Goal: Contribute content: Contribute content

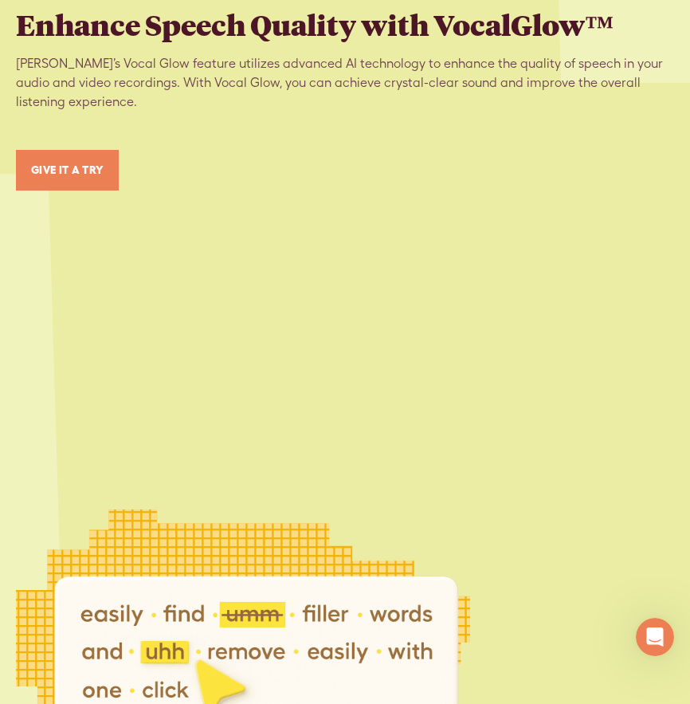
click at [100, 166] on link "GIVE IT A TRY" at bounding box center [67, 170] width 103 height 41
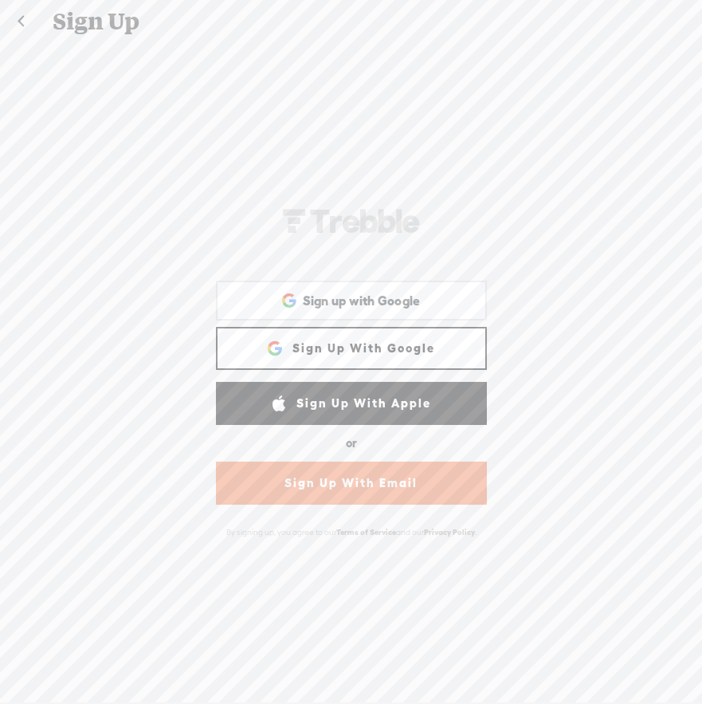
click at [361, 347] on link "Sign Up With Google" at bounding box center [351, 348] width 271 height 43
click at [331, 349] on link "Sign Up With Google" at bounding box center [351, 348] width 271 height 43
click at [337, 297] on span "Sign up with Google" at bounding box center [362, 301] width 118 height 17
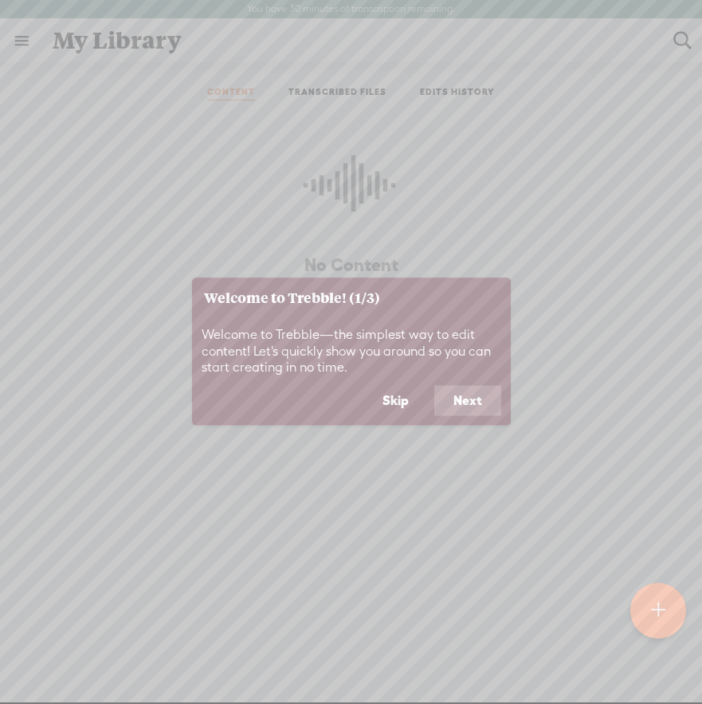
click at [467, 407] on button "Next" at bounding box center [467, 401] width 67 height 30
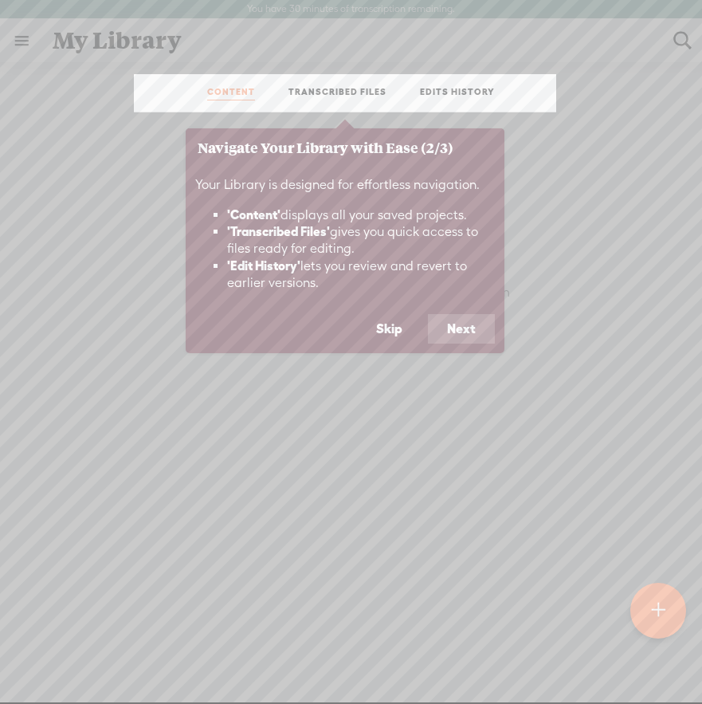
click at [469, 320] on button "Next" at bounding box center [461, 329] width 67 height 30
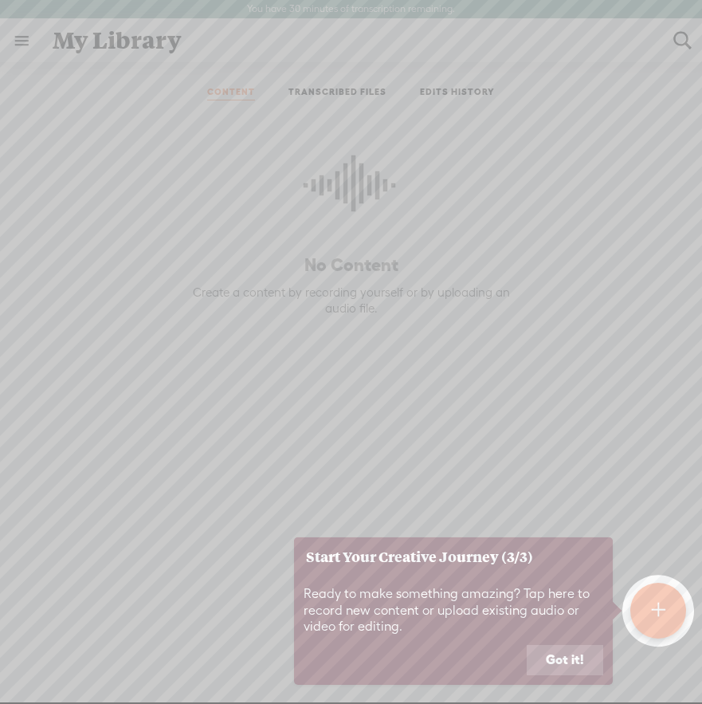
click at [568, 663] on button "Got it!" at bounding box center [565, 660] width 77 height 30
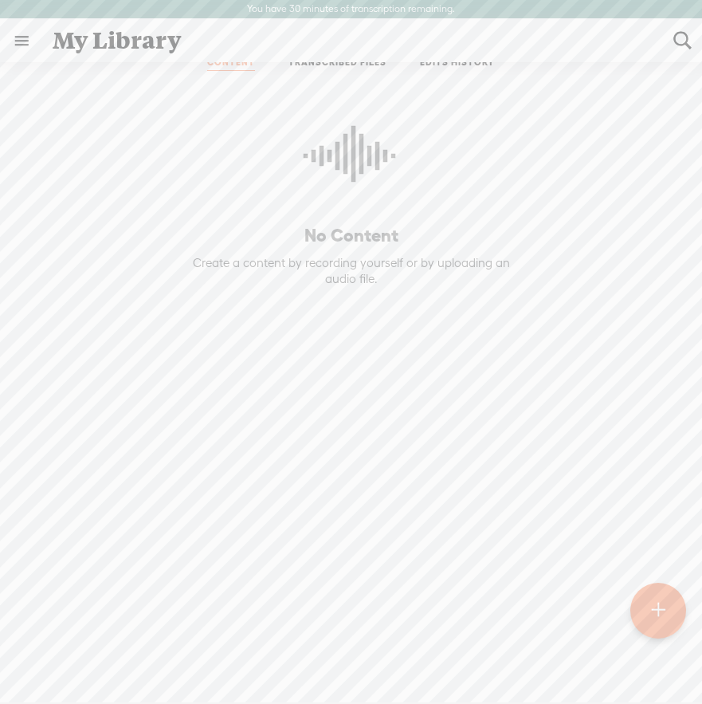
scroll to position [33, 0]
click at [666, 618] on div at bounding box center [659, 611] width 56 height 56
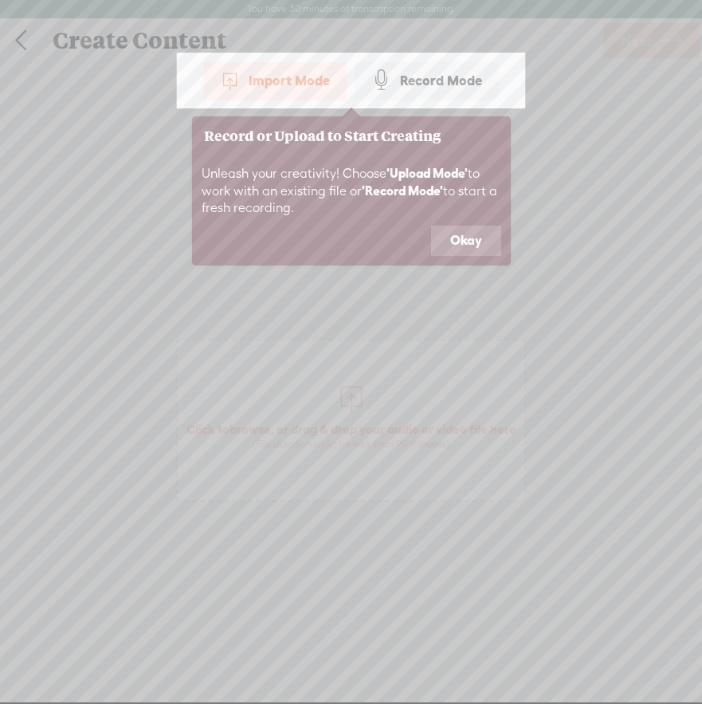
click at [475, 244] on button "Okay" at bounding box center [466, 241] width 70 height 30
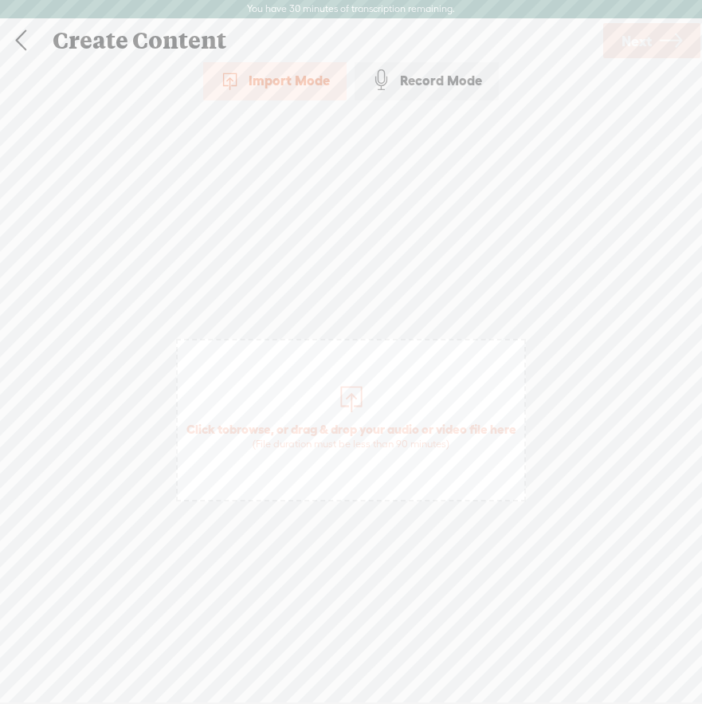
click at [444, 85] on div "Record Mode" at bounding box center [427, 81] width 144 height 40
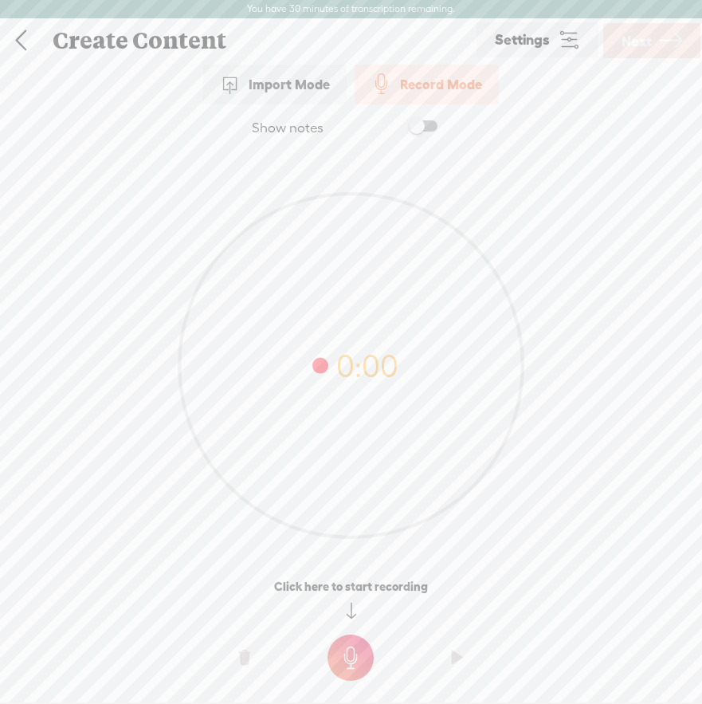
click at [352, 667] on t at bounding box center [351, 658] width 46 height 46
click at [355, 666] on t at bounding box center [351, 669] width 46 height 46
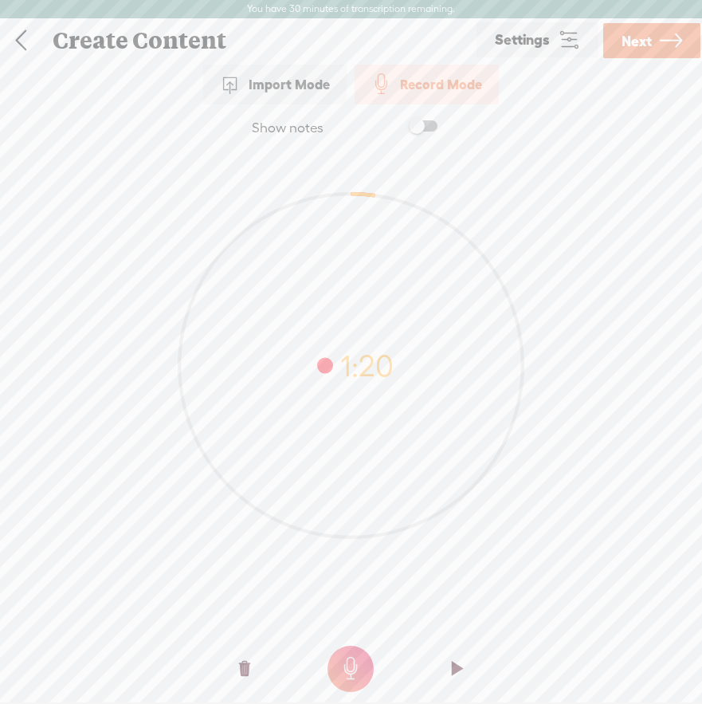
click at [419, 125] on span at bounding box center [423, 125] width 29 height 11
click at [638, 41] on span "Next" at bounding box center [637, 41] width 30 height 41
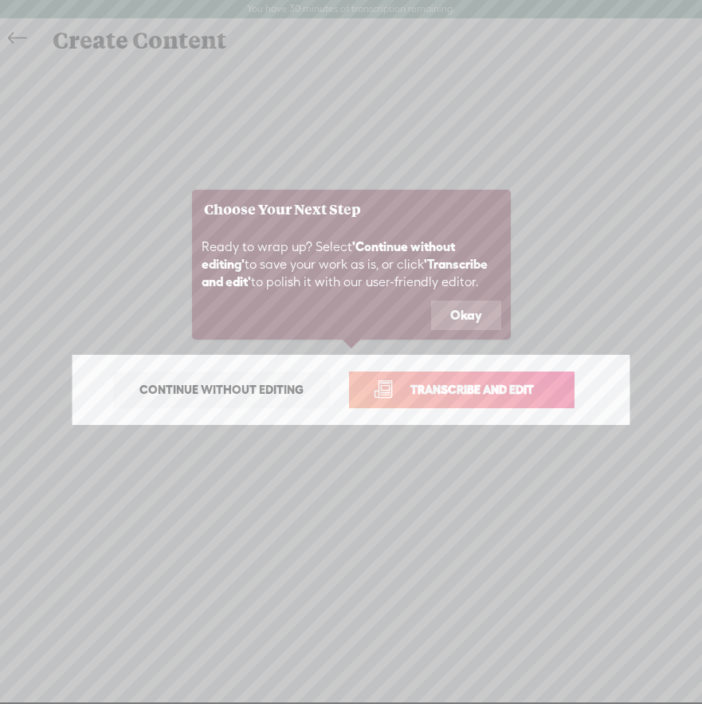
click at [450, 391] on span "Transcribe and edit" at bounding box center [472, 389] width 157 height 18
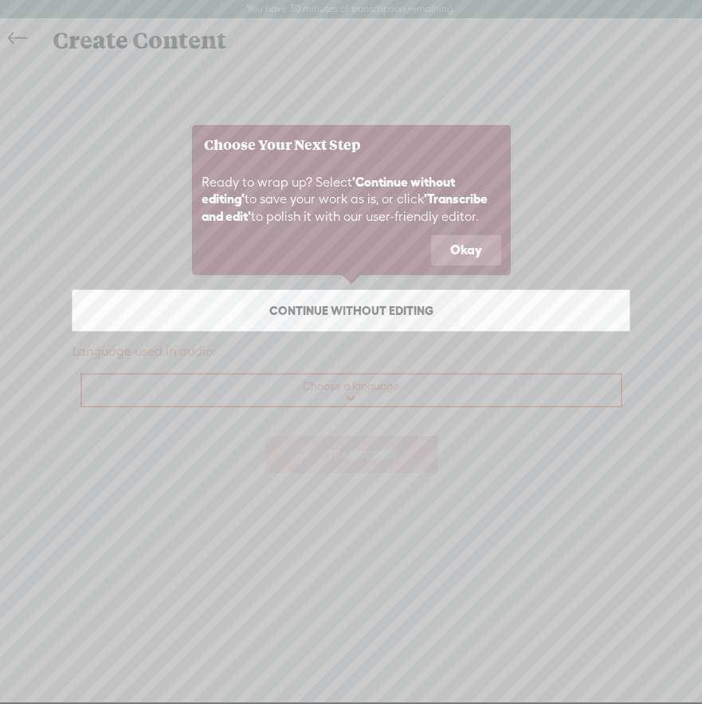
click at [457, 252] on button "Okay" at bounding box center [466, 250] width 70 height 30
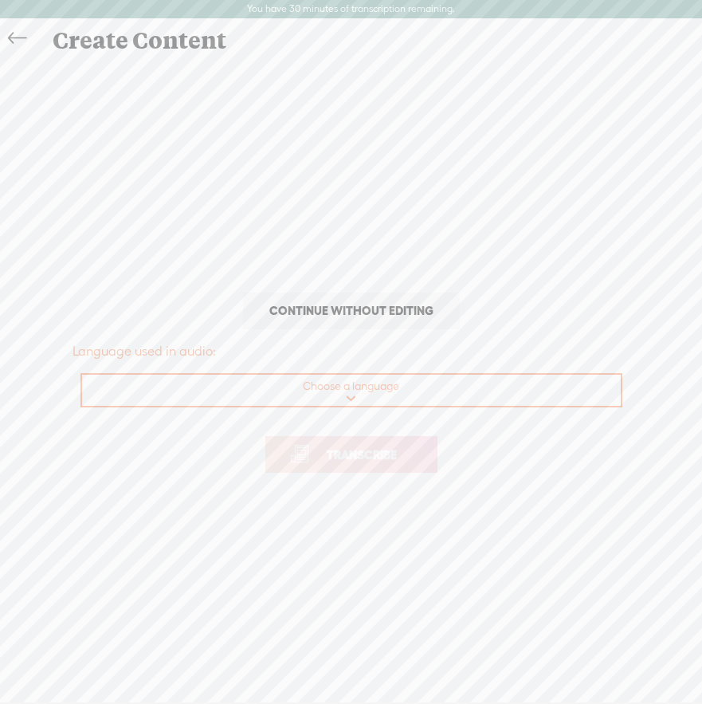
click at [347, 399] on select "Choose a language Afrikaans Albanian Amharic Arabic, Gulf Arabic, Modern Standa…" at bounding box center [352, 391] width 540 height 33
select select "en-US"
click at [82, 375] on select "Choose a language Afrikaans Albanian Amharic Arabic, Gulf Arabic, Modern Standa…" at bounding box center [352, 391] width 540 height 33
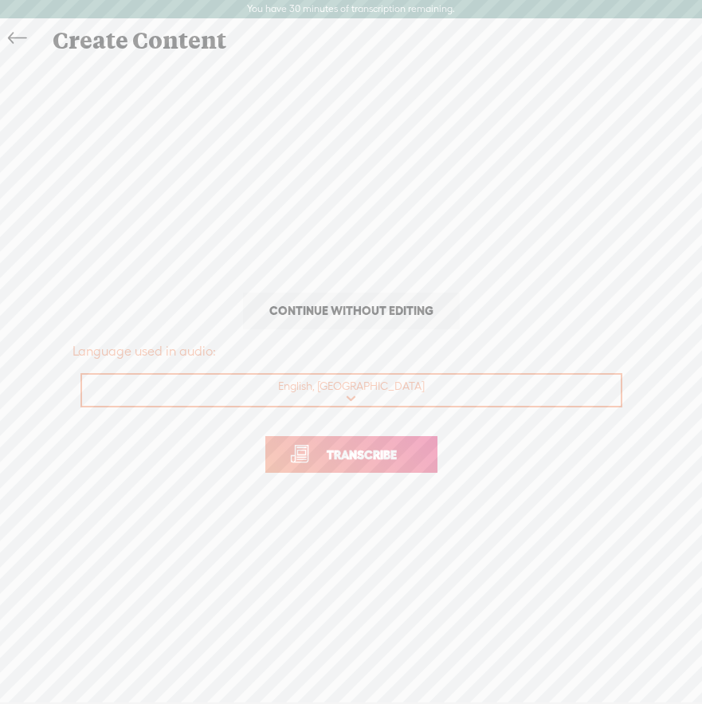
click at [344, 462] on span "Transcribe" at bounding box center [362, 455] width 104 height 18
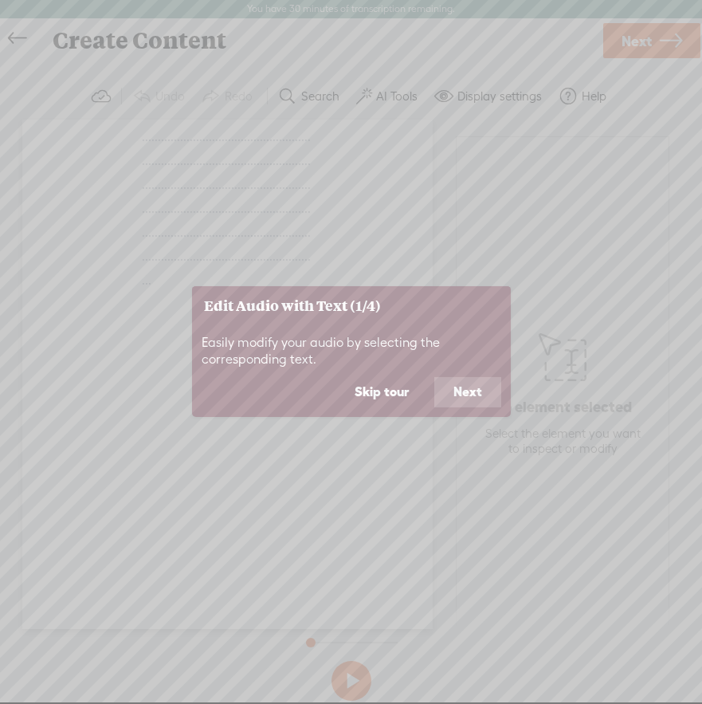
click at [462, 395] on button "Next" at bounding box center [467, 392] width 67 height 30
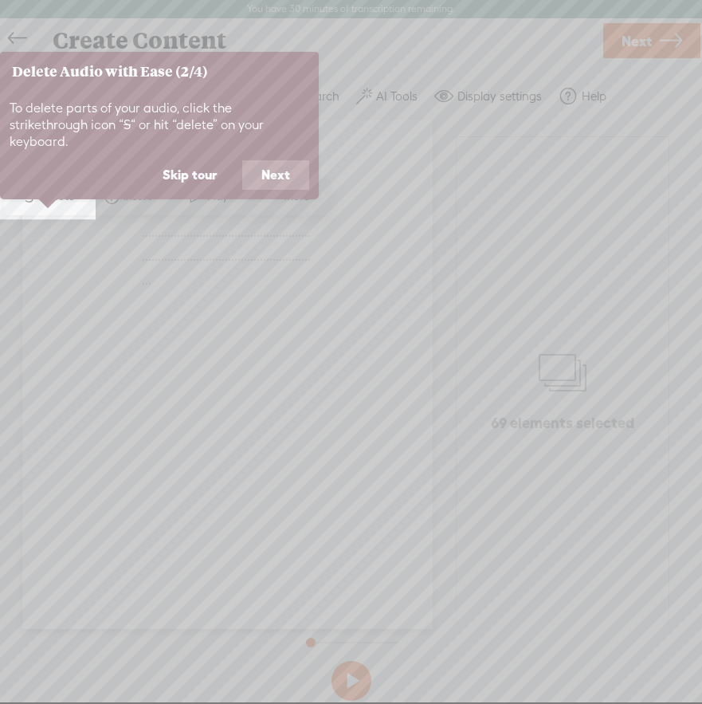
click at [250, 160] on button "Next" at bounding box center [275, 175] width 67 height 30
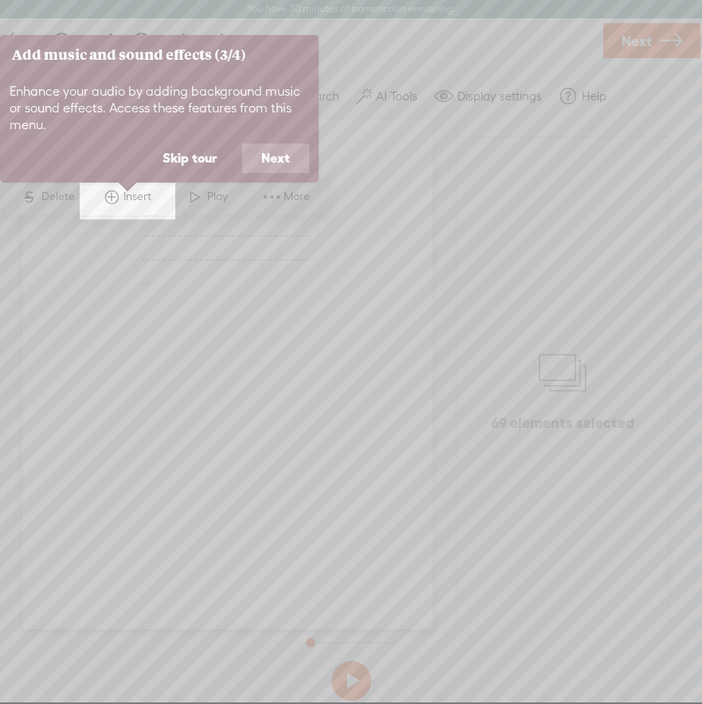
click at [266, 167] on button "Next" at bounding box center [275, 158] width 67 height 30
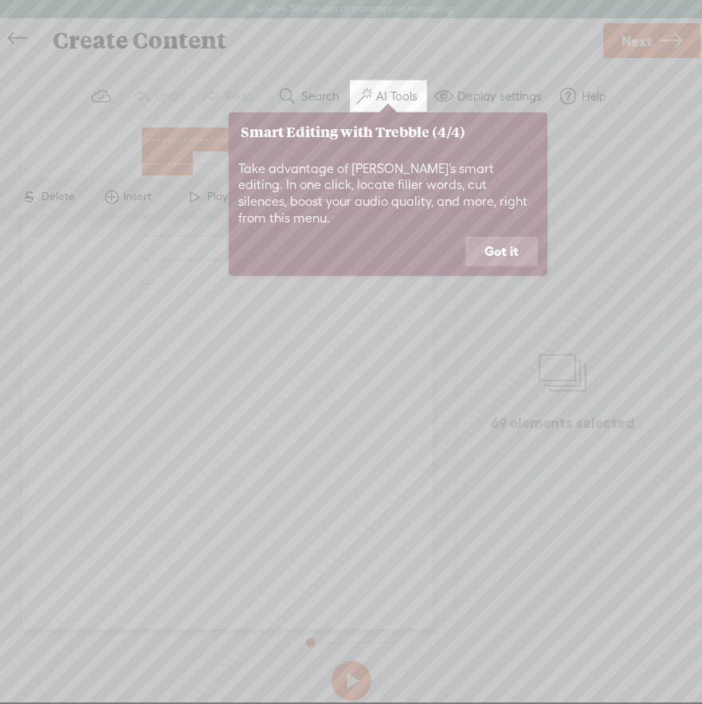
click at [500, 238] on button "Got it" at bounding box center [502, 252] width 73 height 30
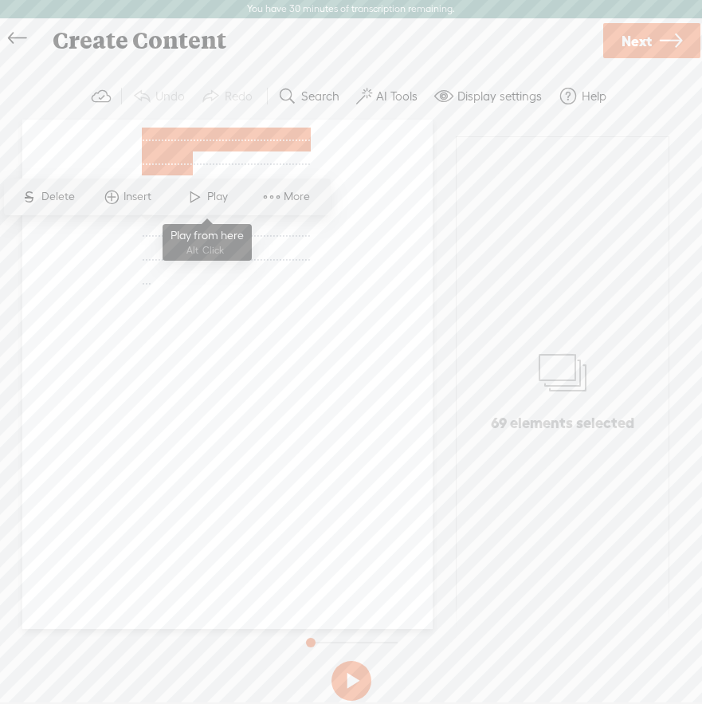
click at [225, 205] on span "Play" at bounding box center [219, 197] width 25 height 16
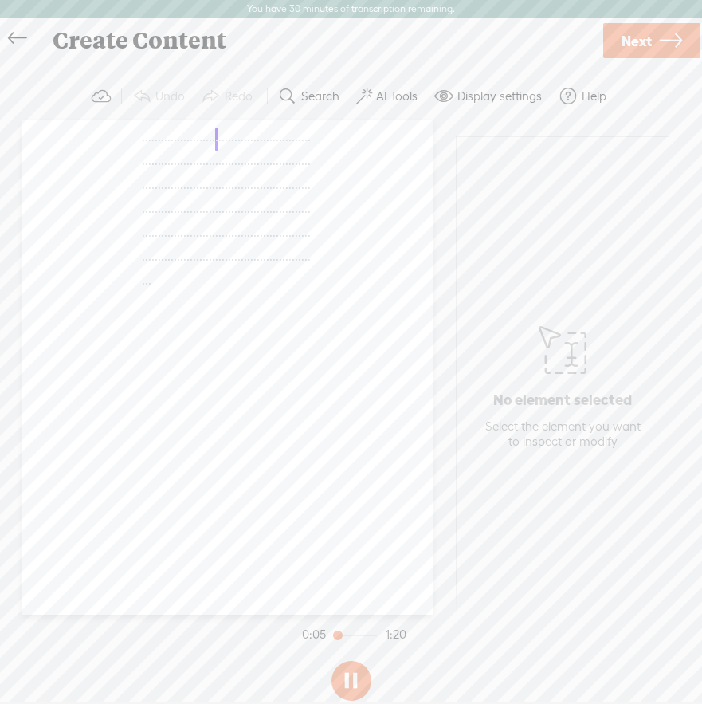
scroll to position [83, 0]
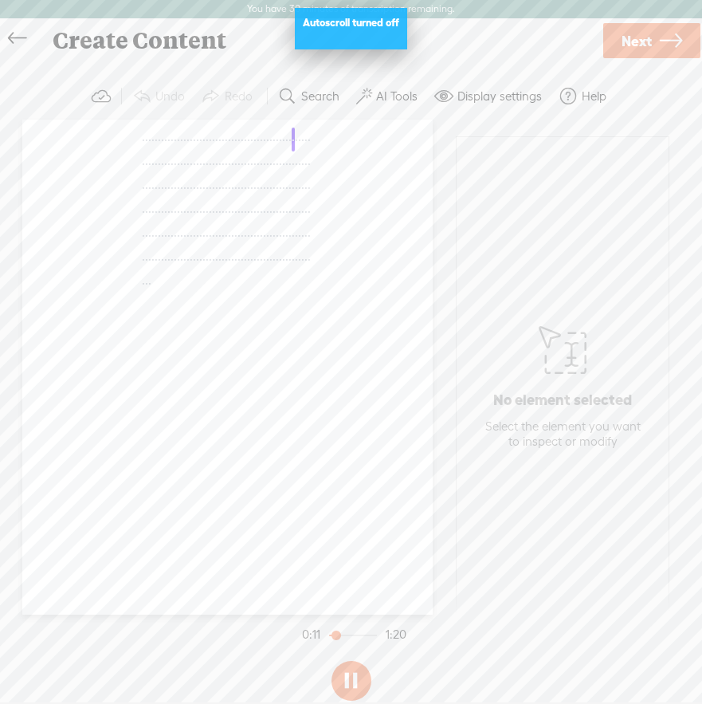
click at [632, 42] on span "Next" at bounding box center [637, 41] width 30 height 41
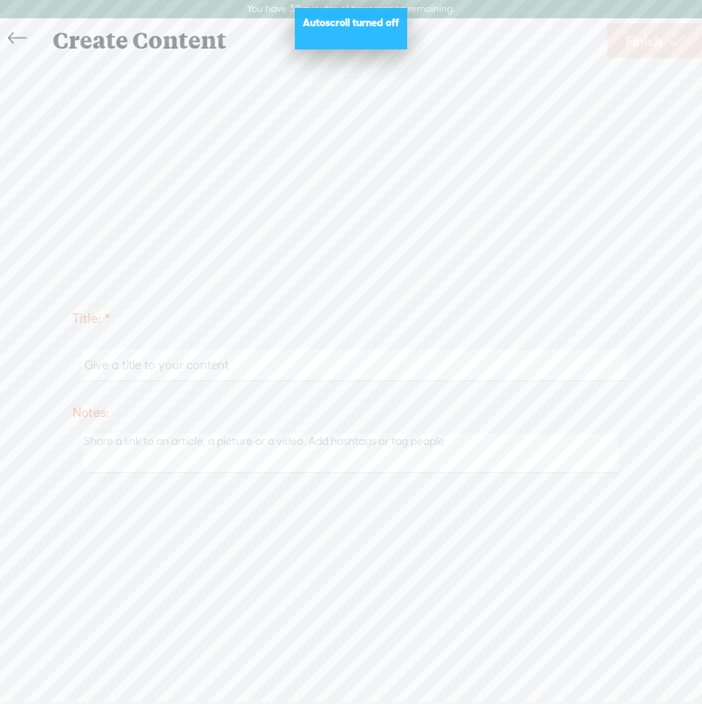
click at [21, 44] on icon at bounding box center [17, 39] width 18 height 36
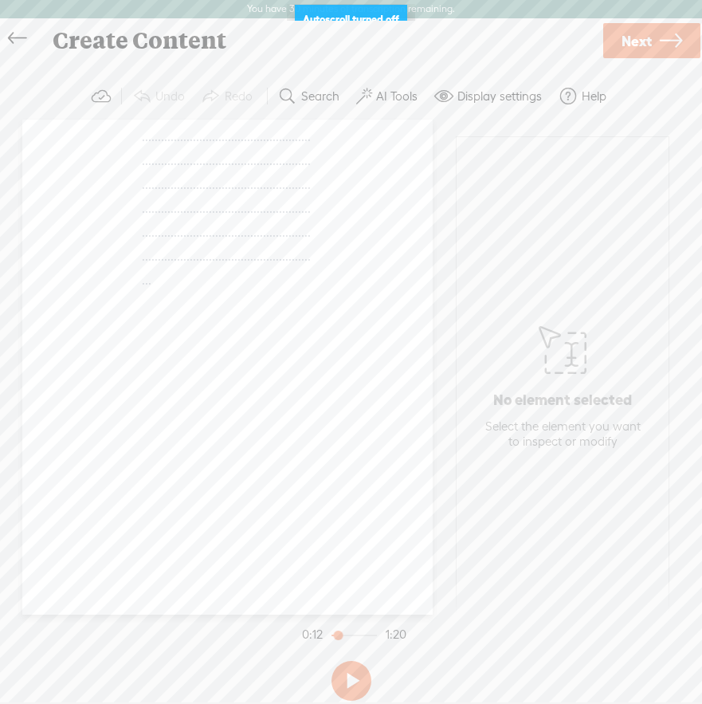
click at [16, 33] on icon at bounding box center [17, 39] width 18 height 36
